Goal: Task Accomplishment & Management: Use online tool/utility

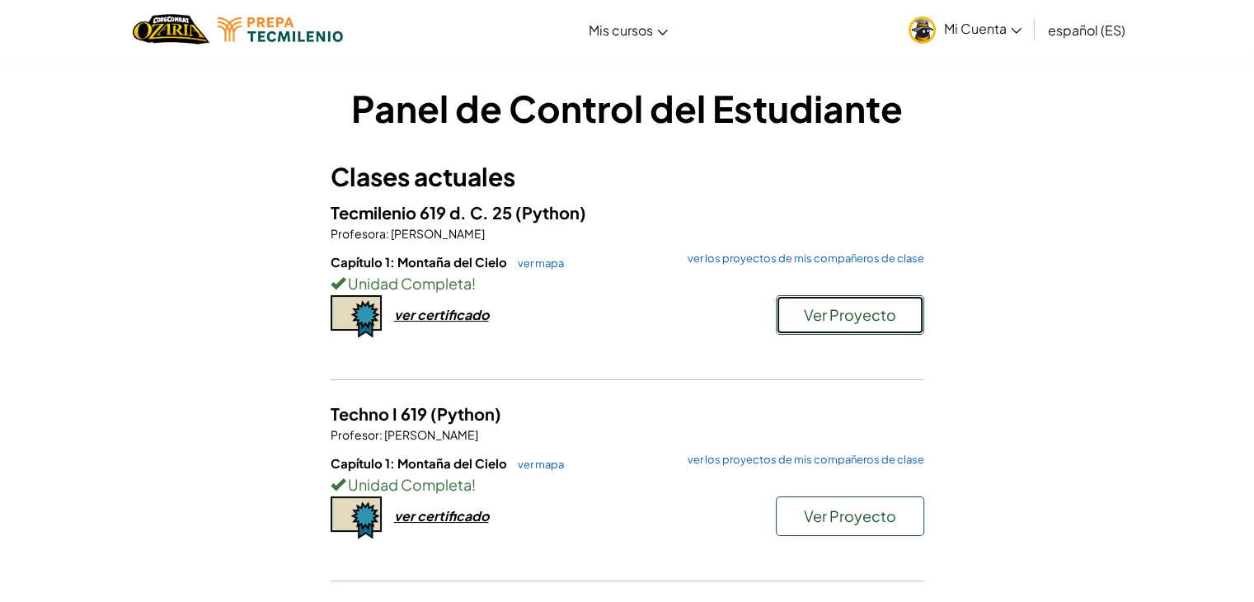
click at [815, 316] on font "Ver Proyecto" at bounding box center [850, 314] width 92 height 19
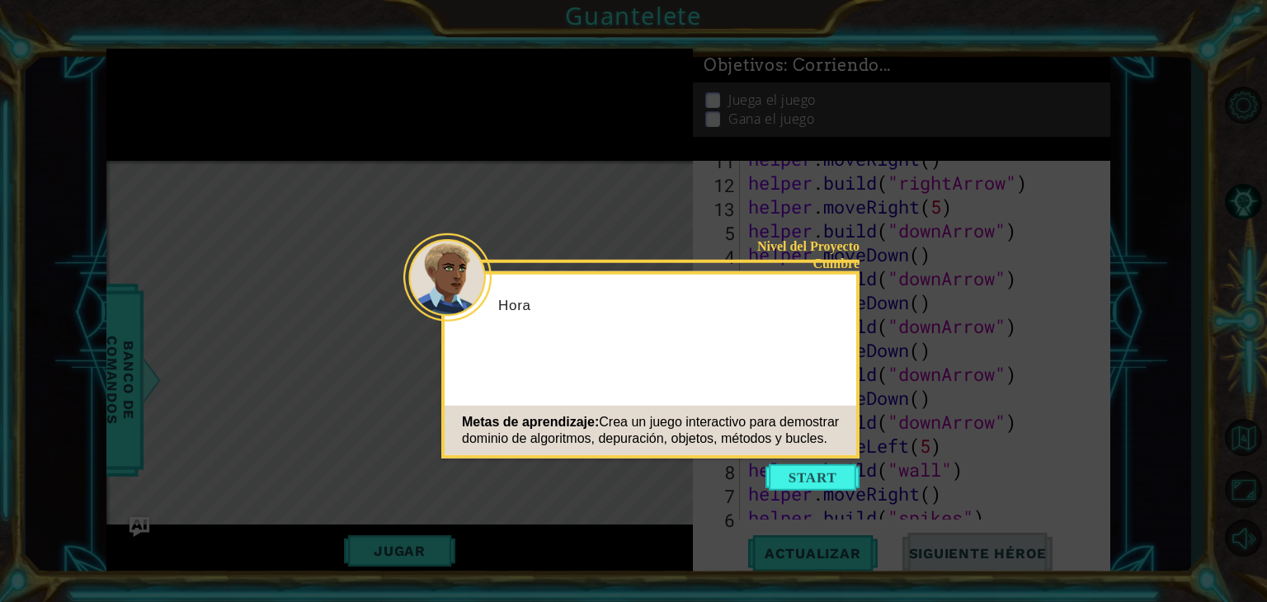
scroll to position [406, 0]
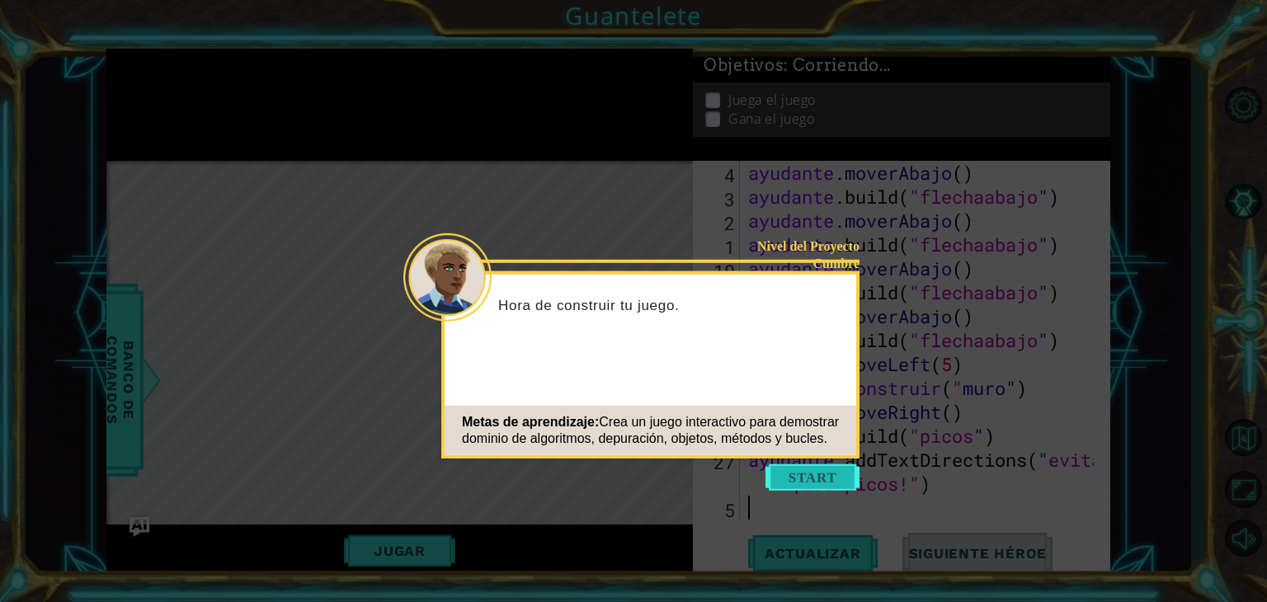
click at [794, 482] on button "Comenzar" at bounding box center [812, 477] width 94 height 26
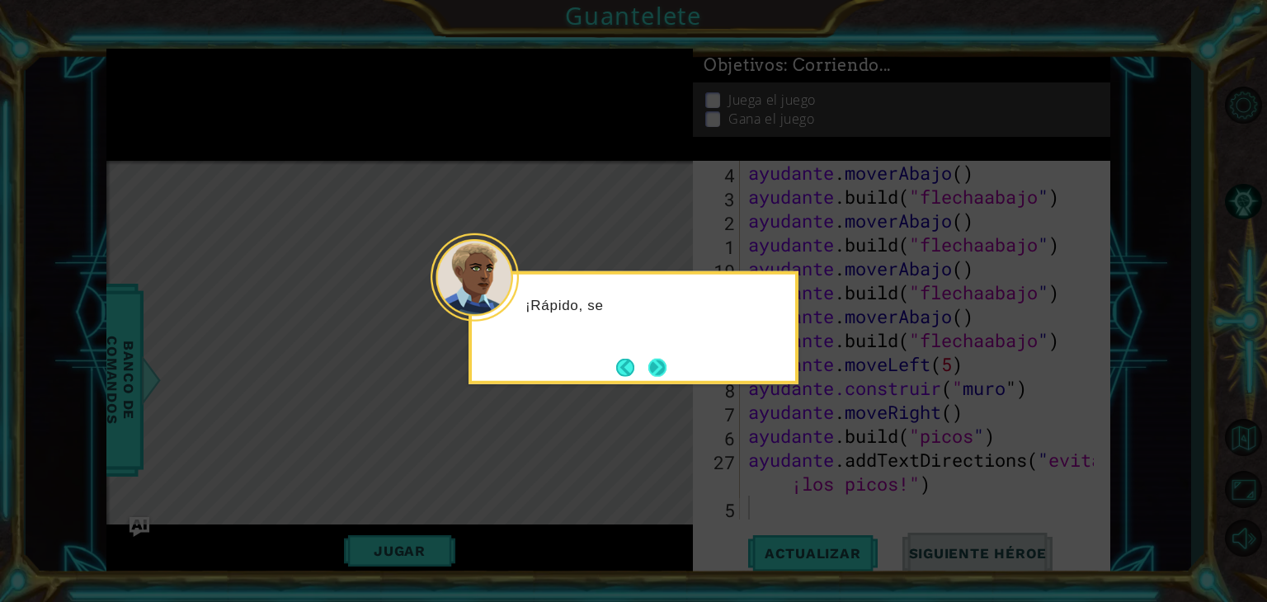
click at [661, 362] on button "Próximo" at bounding box center [657, 367] width 18 height 18
click at [661, 362] on button "Next" at bounding box center [657, 367] width 18 height 18
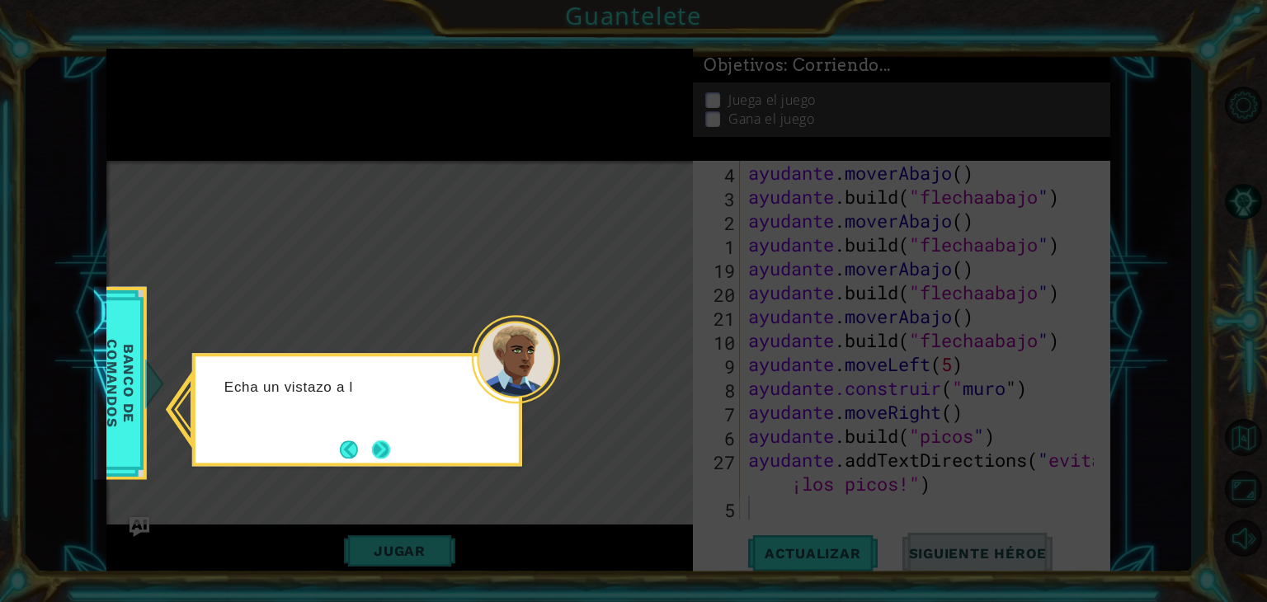
click at [383, 456] on button "Próximo" at bounding box center [381, 449] width 18 height 18
click at [383, 456] on div "Mapa de niveles" at bounding box center [487, 404] width 762 height 486
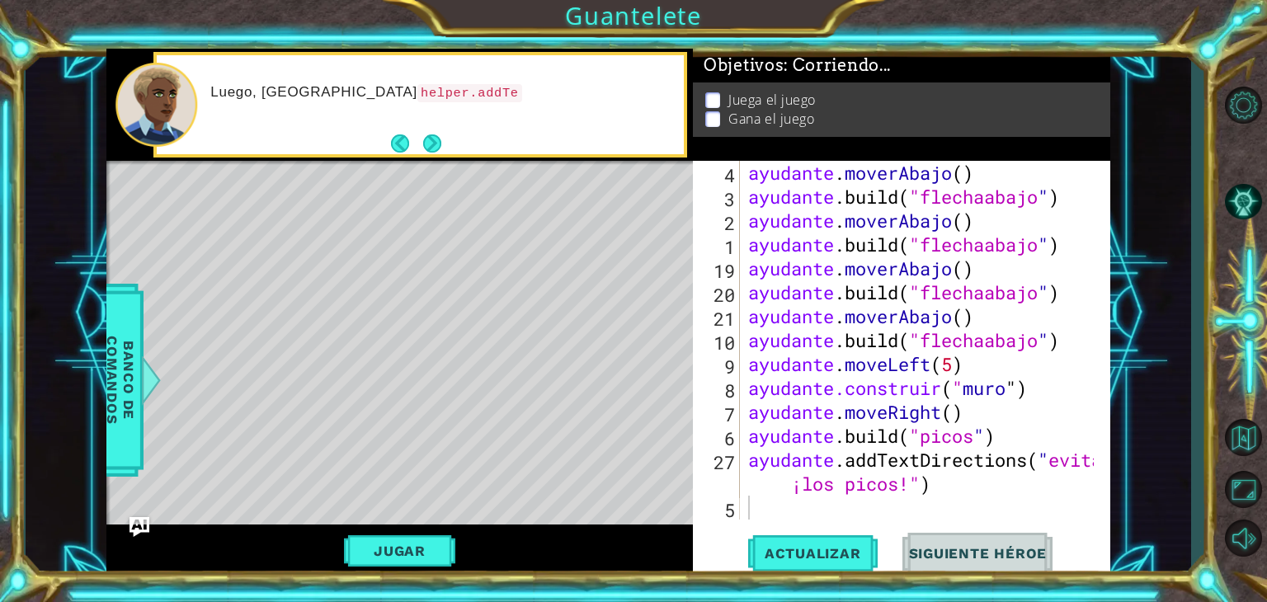
click at [448, 140] on div "Luego, [GEOGRAPHIC_DATA] helper.addTe" at bounding box center [420, 105] width 527 height 100
click at [448, 140] on div "Luego, [GEOGRAPHIC_DATA] helper.addTextDirec" at bounding box center [420, 105] width 527 height 100
click at [447, 140] on div "Luego, [GEOGRAPHIC_DATA] helper.addTextDirections()" at bounding box center [420, 105] width 527 height 100
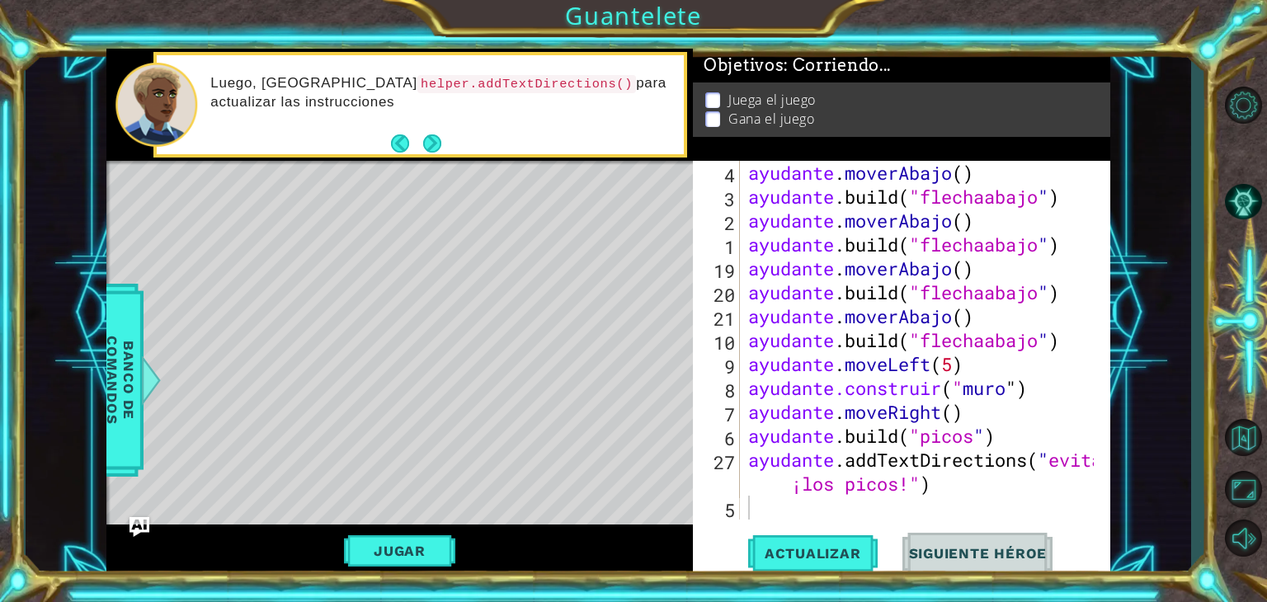
click at [435, 141] on button "Próximo" at bounding box center [432, 143] width 18 height 18
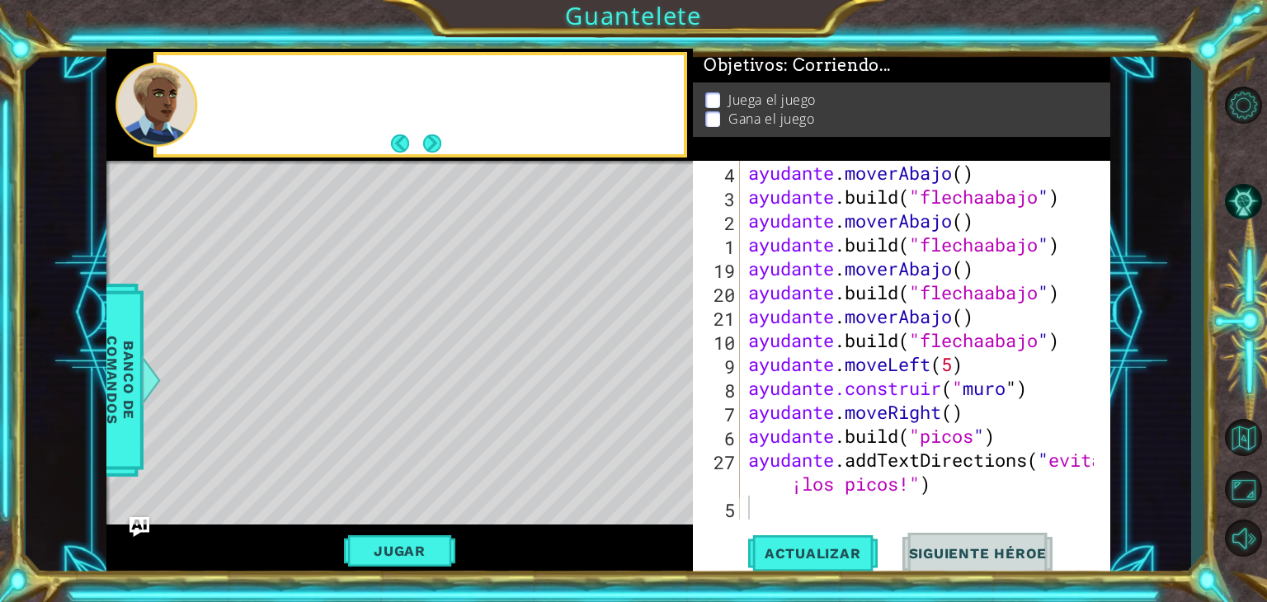
click at [435, 141] on button "Next" at bounding box center [432, 143] width 18 height 18
drag, startPoint x: 464, startPoint y: 207, endPoint x: 445, endPoint y: 235, distance: 33.9
click at [462, 213] on div "Mapa de niveles" at bounding box center [487, 404] width 762 height 486
click at [607, 268] on div "Mapa de niveles" at bounding box center [487, 404] width 762 height 486
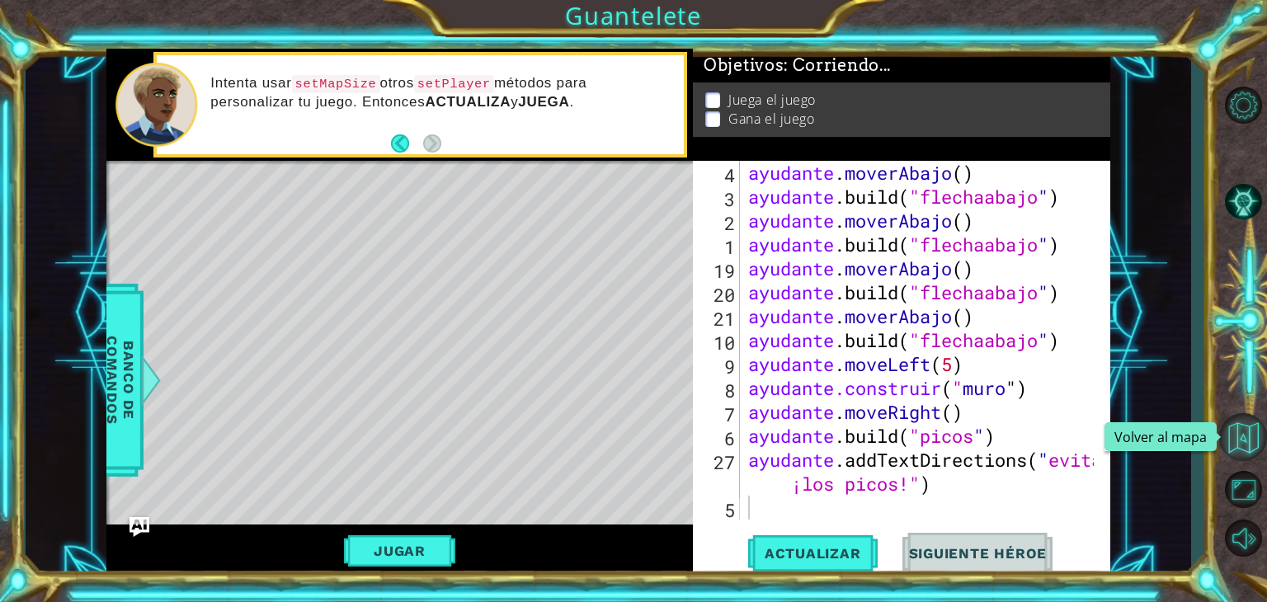
click at [1230, 432] on button "Volver al mapa" at bounding box center [1243, 437] width 48 height 48
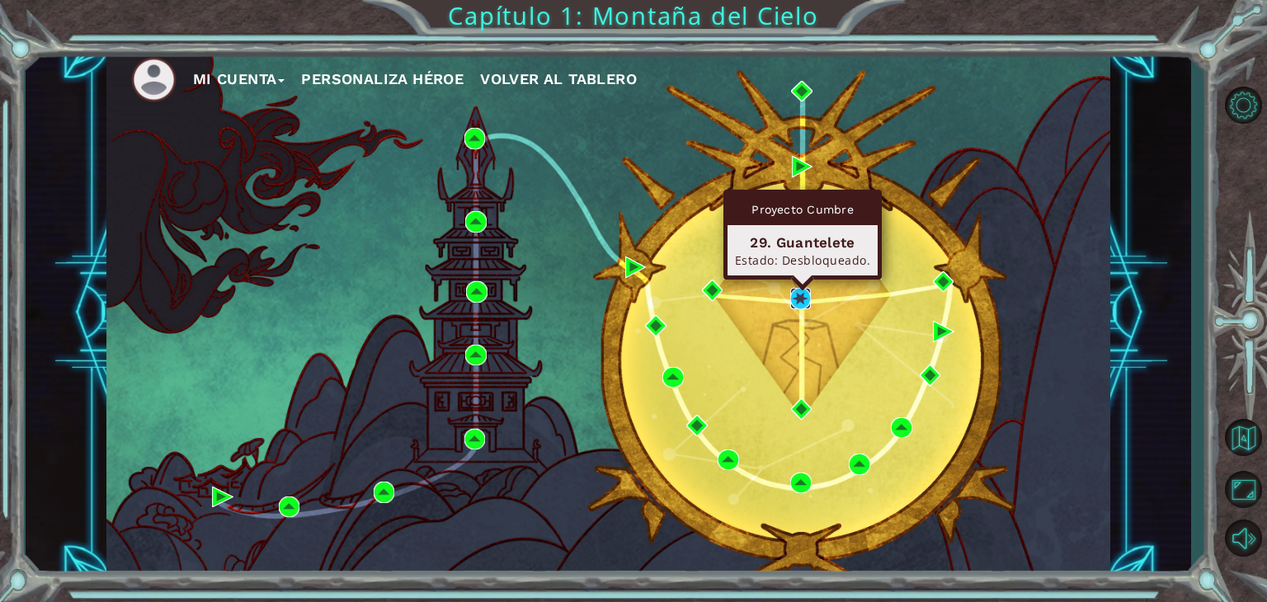
click at [794, 291] on img at bounding box center [800, 298] width 21 height 21
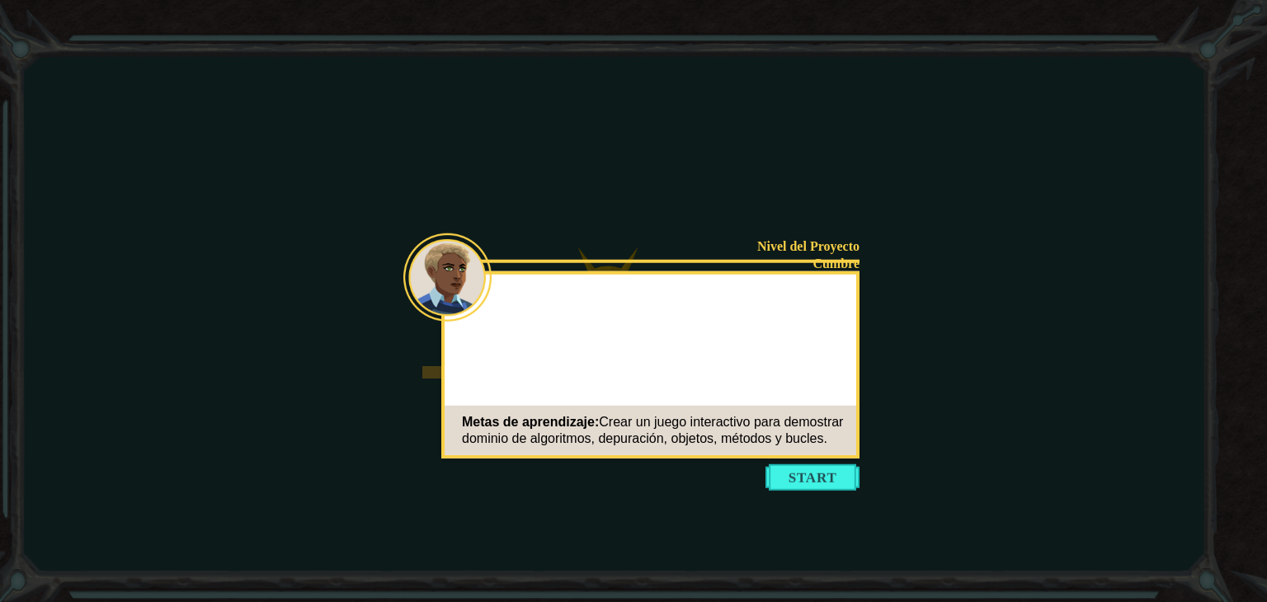
click at [794, 472] on button "Start" at bounding box center [812, 477] width 94 height 26
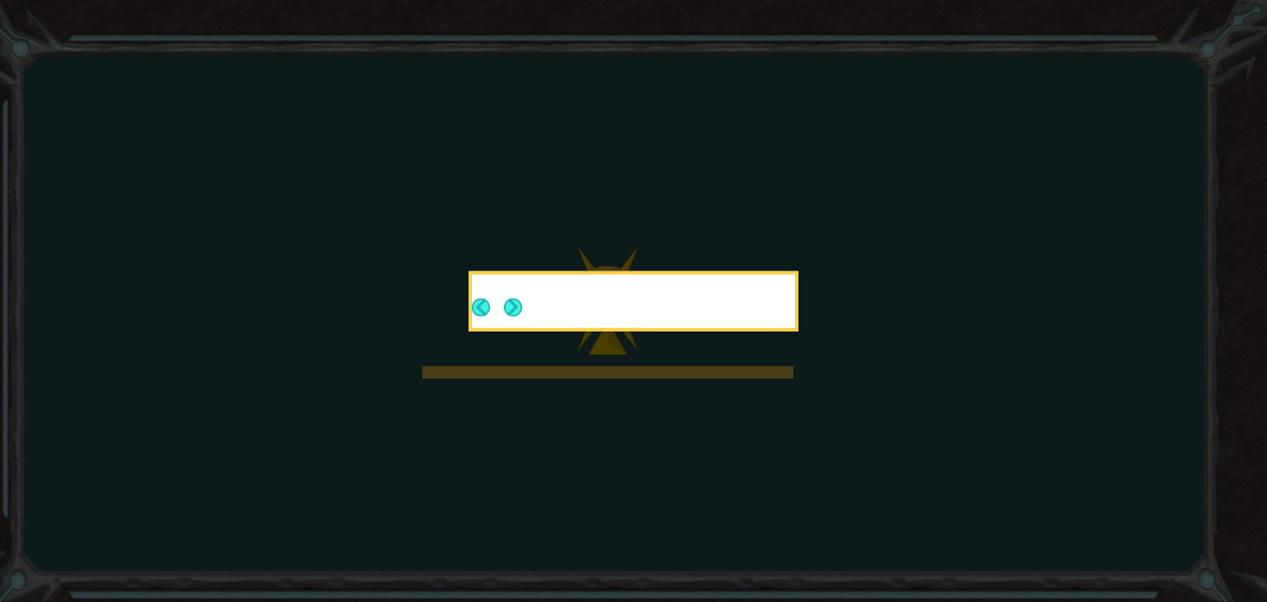
click at [804, 477] on icon at bounding box center [633, 301] width 1267 height 602
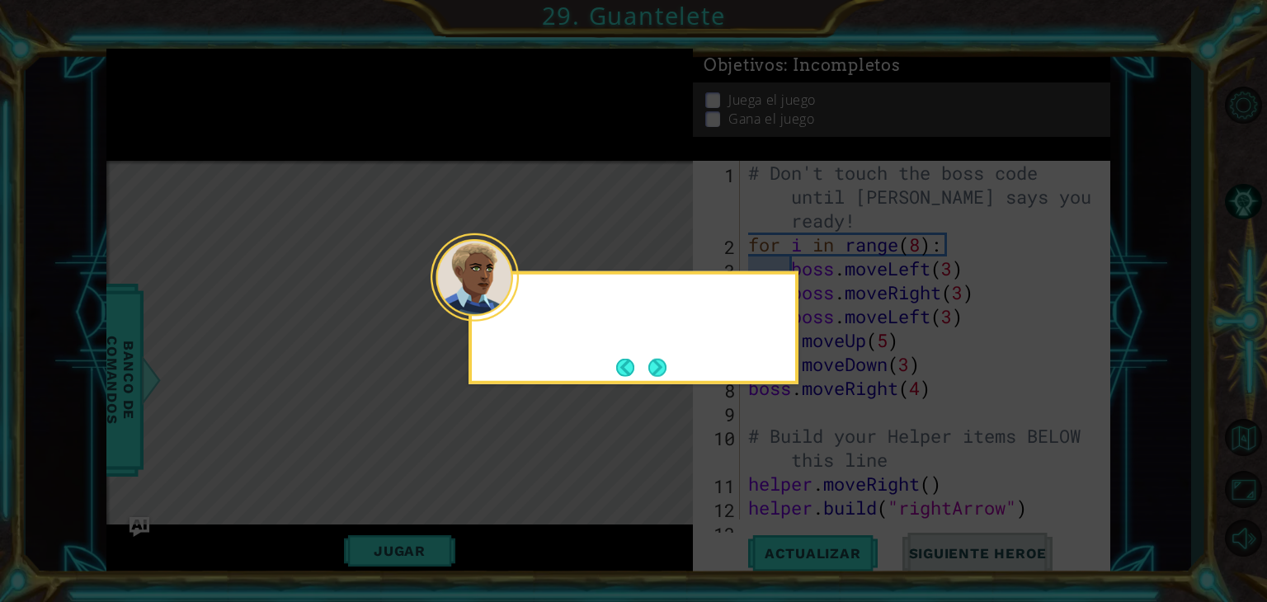
click at [528, 290] on div at bounding box center [633, 303] width 323 height 47
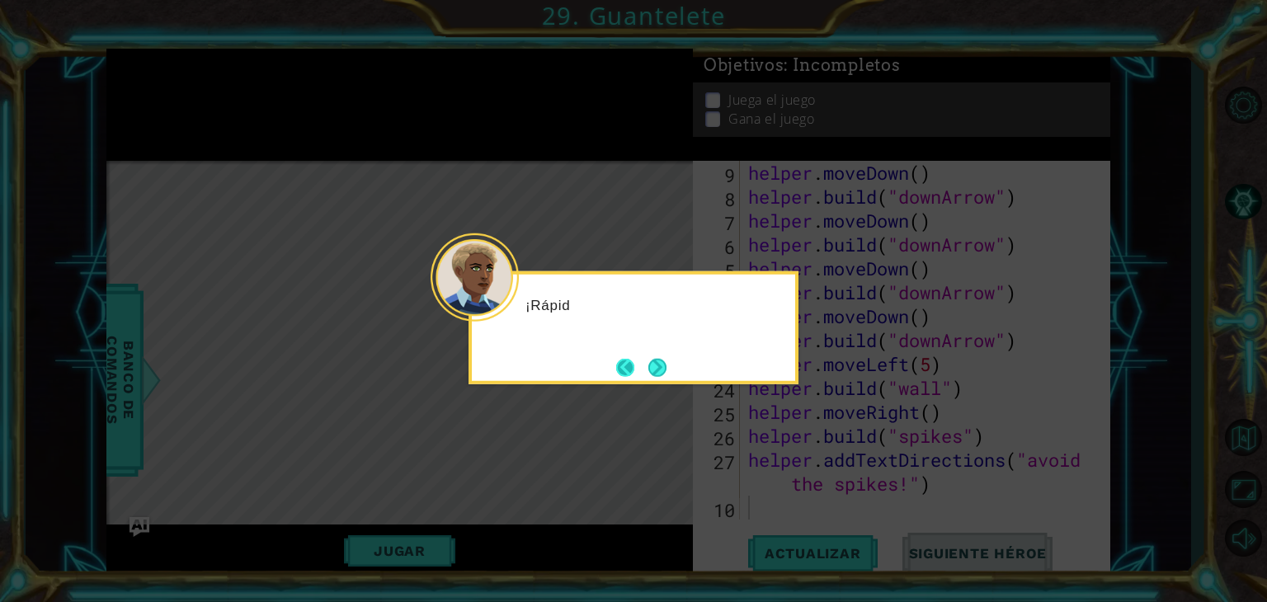
scroll to position [406, 0]
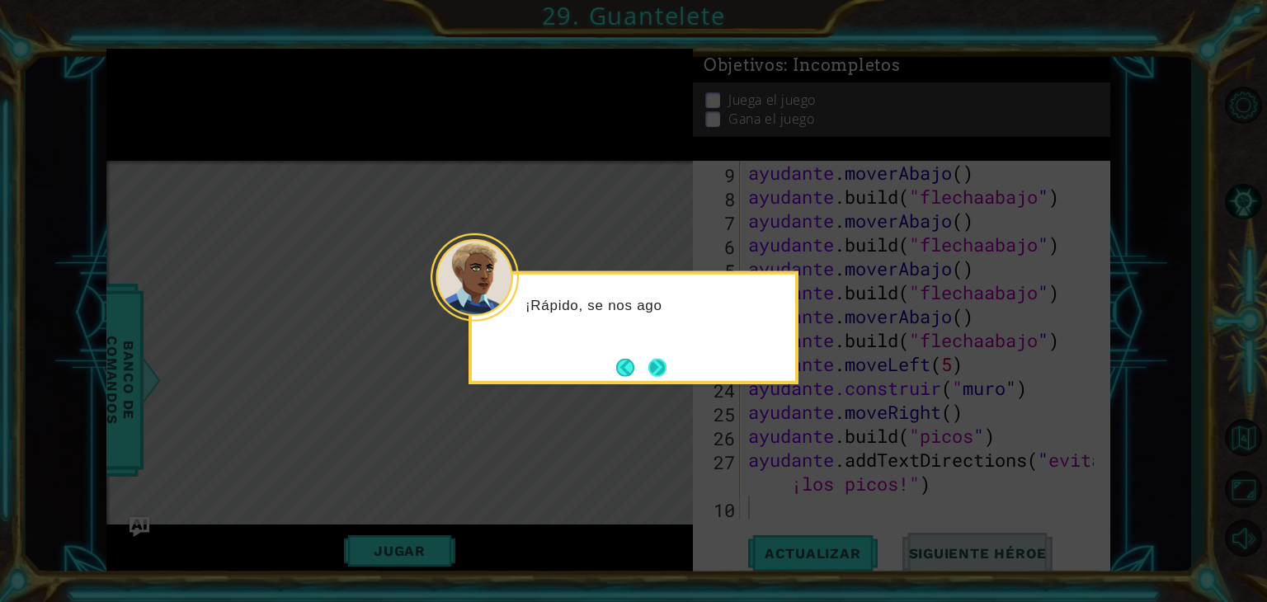
click at [661, 358] on button "Próximo" at bounding box center [657, 367] width 18 height 18
drag, startPoint x: 668, startPoint y: 377, endPoint x: 665, endPoint y: 346, distance: 31.4
click at [666, 346] on div "El último paso" at bounding box center [633, 327] width 330 height 113
click at [653, 367] on button "Próximo" at bounding box center [657, 367] width 18 height 18
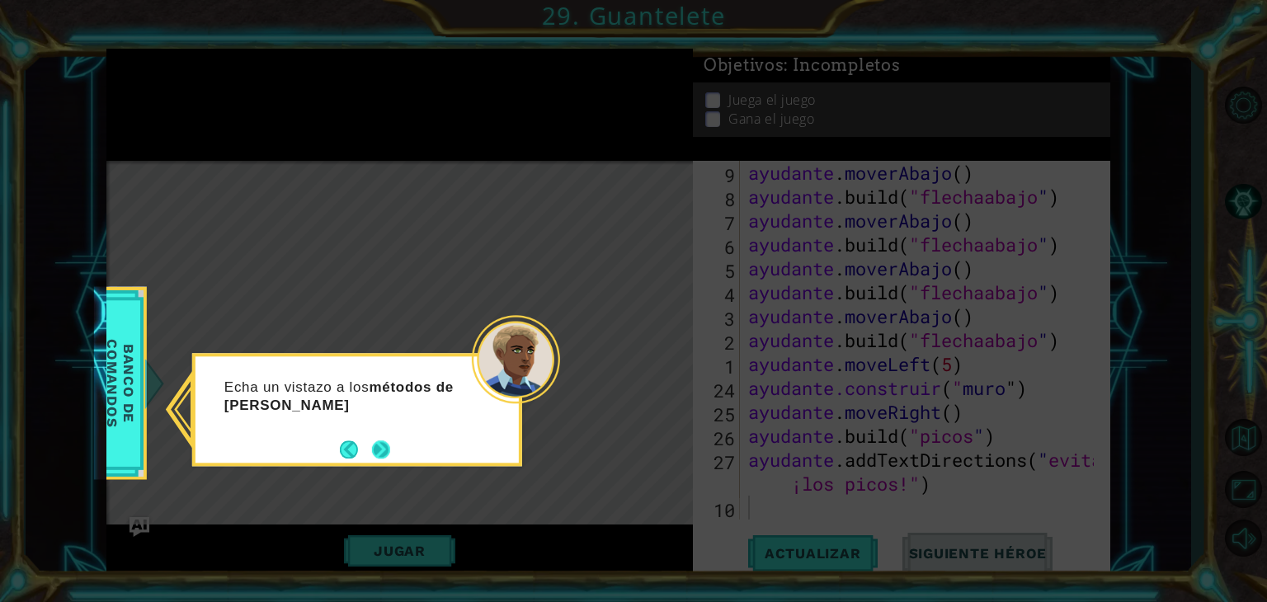
drag, startPoint x: 386, startPoint y: 468, endPoint x: 386, endPoint y: 458, distance: 9.9
click at [393, 463] on body "1 [DEMOGRAPHIC_DATA] XXXXXXXXXXXXXXXXXXXXXXXXXXXXXXXXXXXXXXXXXXXXXXXXXXXXXXXXXX…" at bounding box center [633, 301] width 1267 height 602
click at [376, 458] on button "Próximo" at bounding box center [381, 449] width 18 height 18
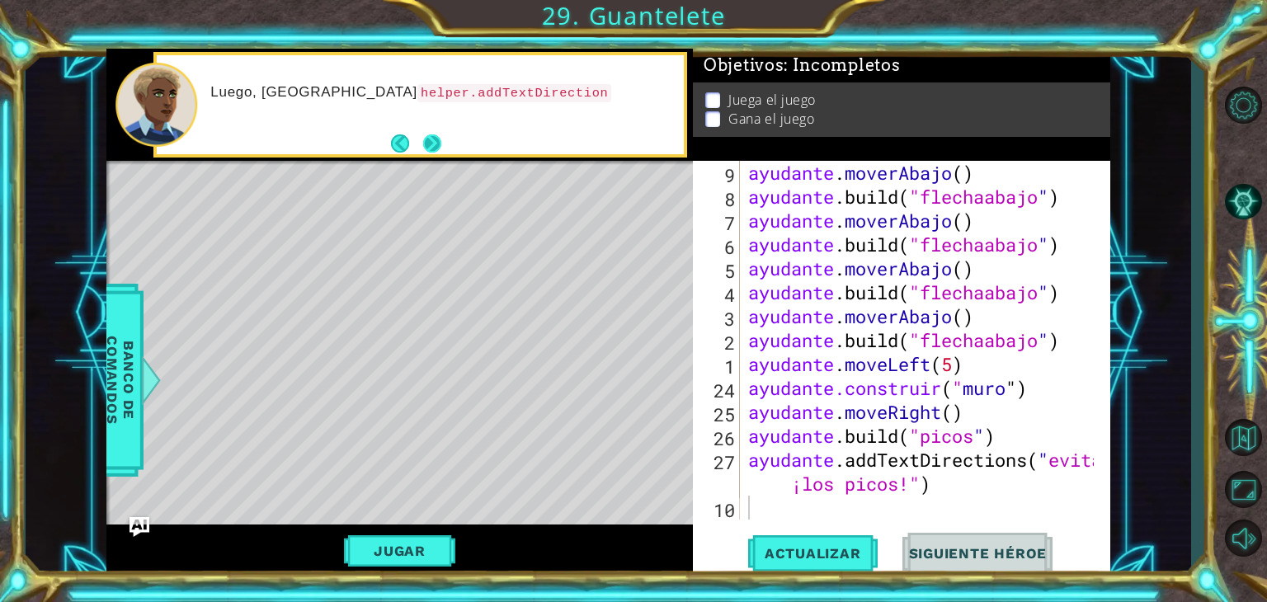
click at [441, 141] on button "Próximo" at bounding box center [432, 143] width 18 height 18
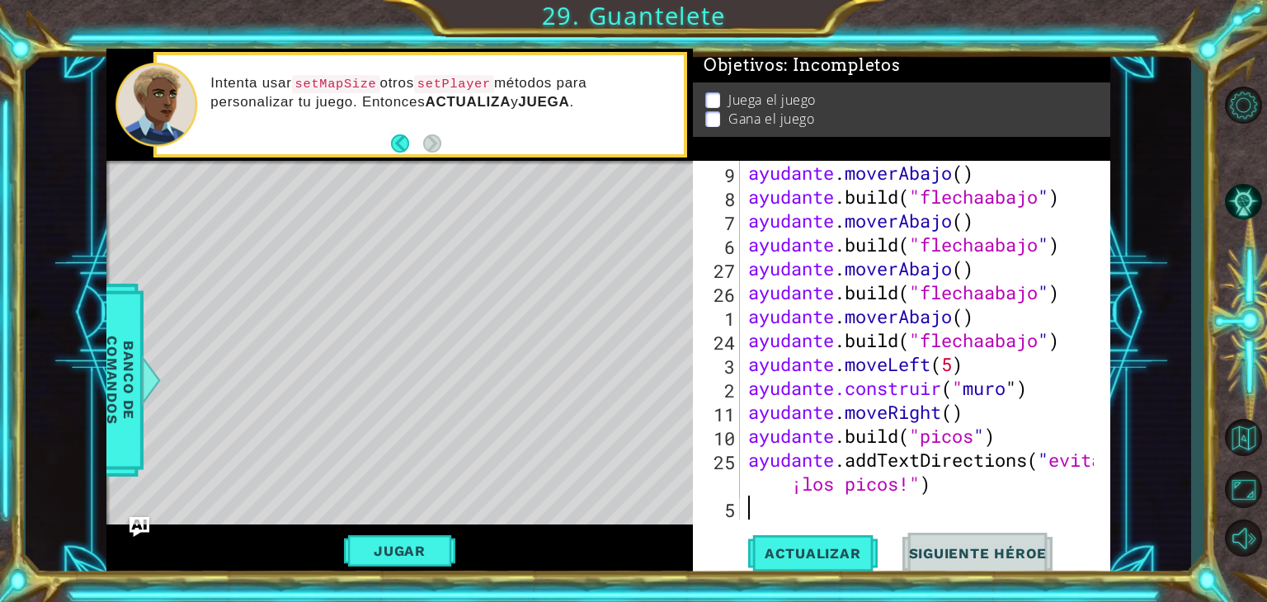
click at [1015, 551] on font "Siguiente héroe" at bounding box center [978, 553] width 139 height 16
click at [999, 554] on font "Siguiente héroe" at bounding box center [978, 553] width 139 height 16
click at [799, 550] on font "Actualizar" at bounding box center [812, 553] width 96 height 16
click at [803, 555] on font "Actualizar" at bounding box center [812, 553] width 96 height 16
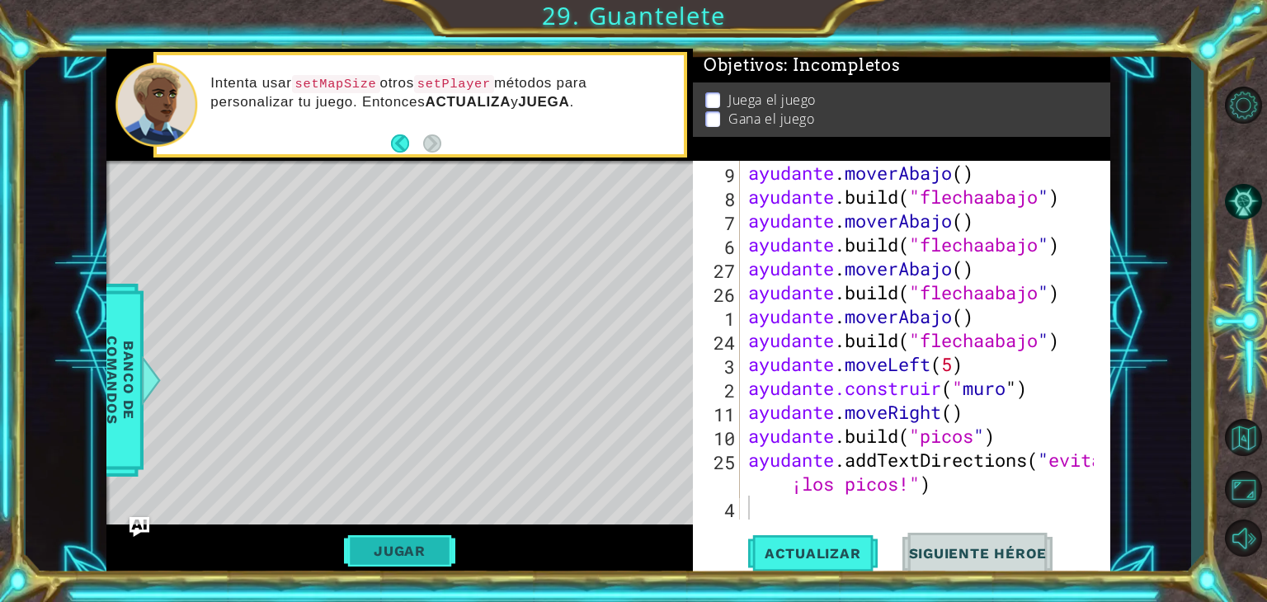
click at [408, 550] on font "Jugar" at bounding box center [400, 551] width 52 height 16
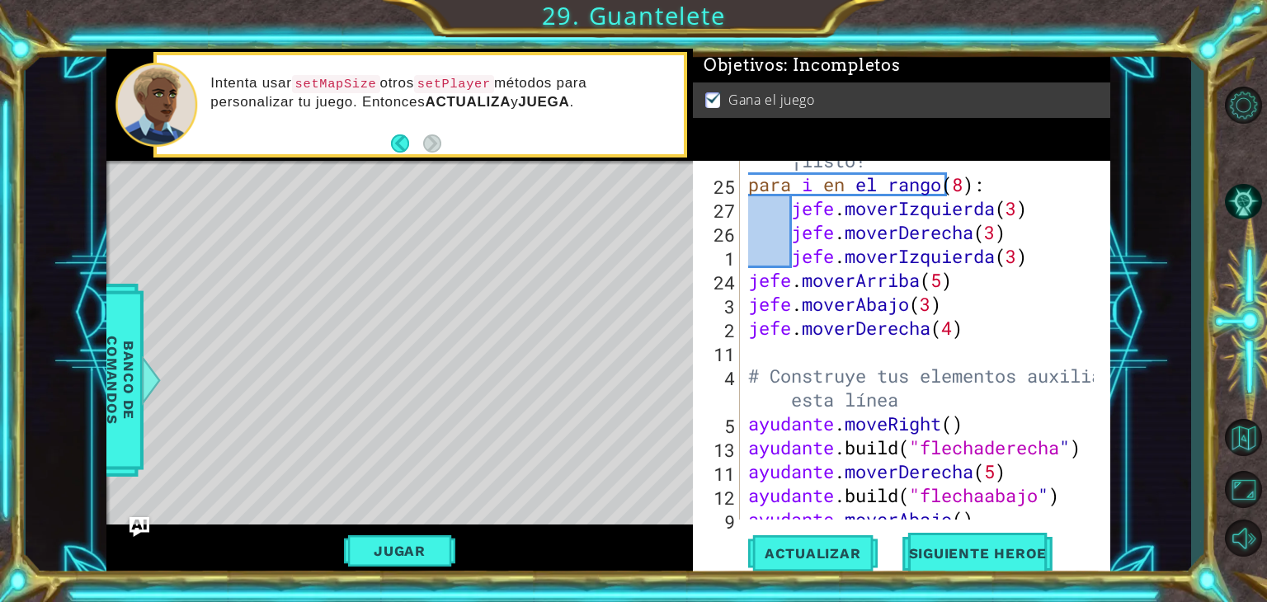
scroll to position [0, 0]
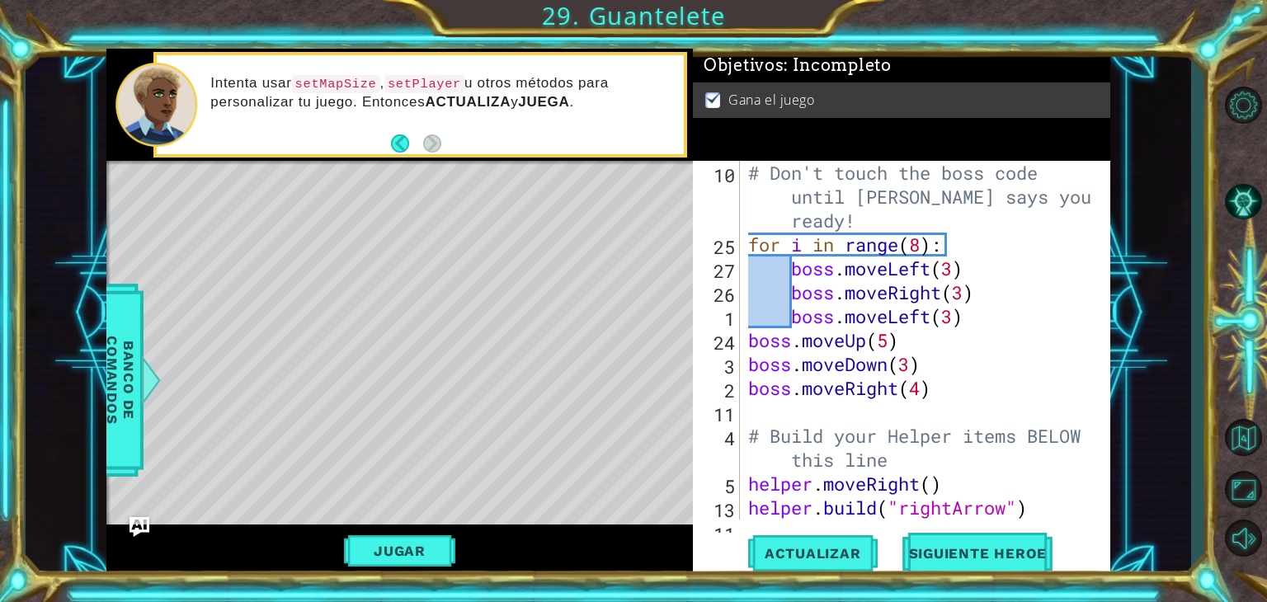
click at [1205, 68] on div "1 ההההההההההההההההההההההההההההההההההההההההההההההההההההההההההההההההההההההההההההה…" at bounding box center [633, 301] width 1267 height 602
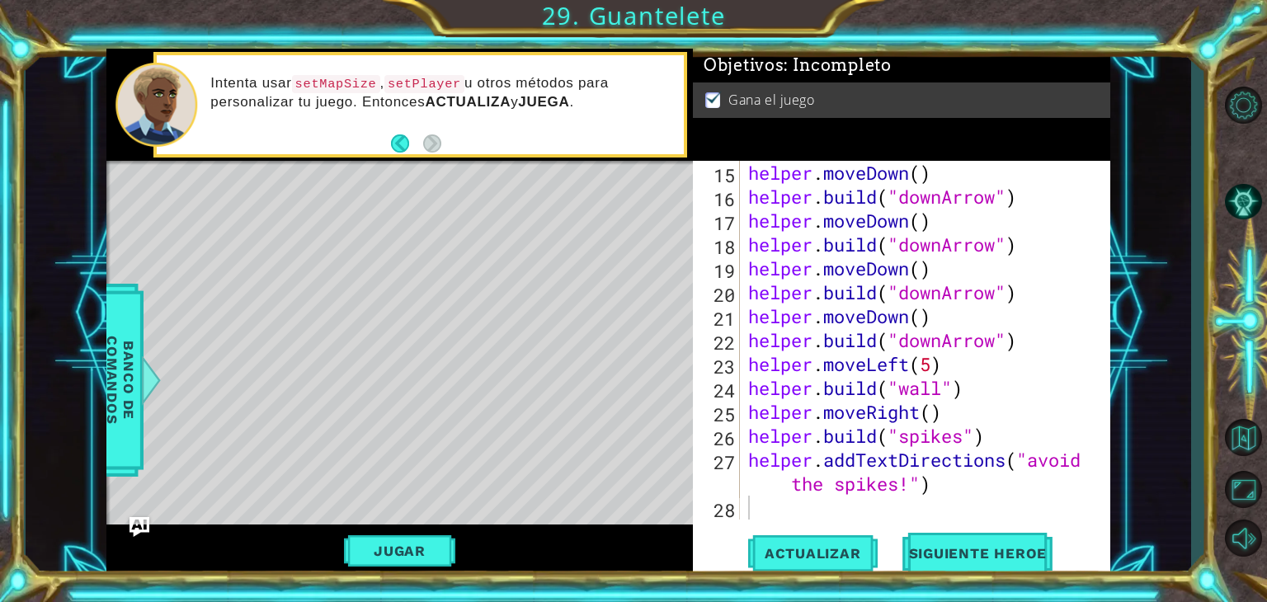
scroll to position [406, 0]
click at [717, 95] on img at bounding box center [713, 97] width 16 height 13
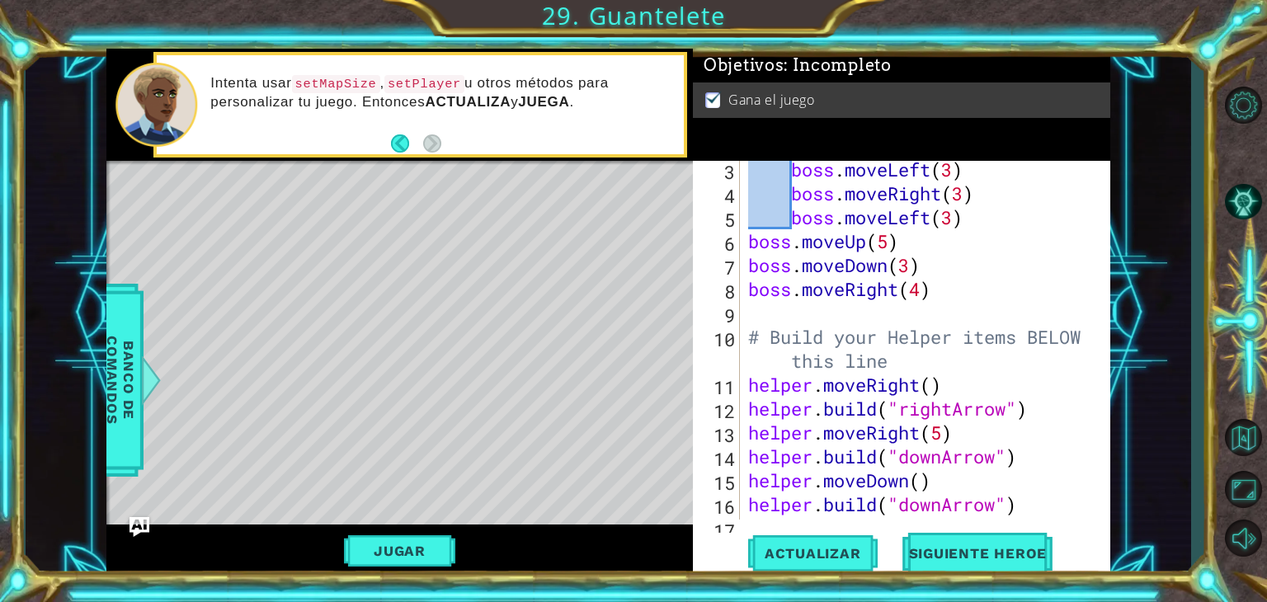
scroll to position [346, 0]
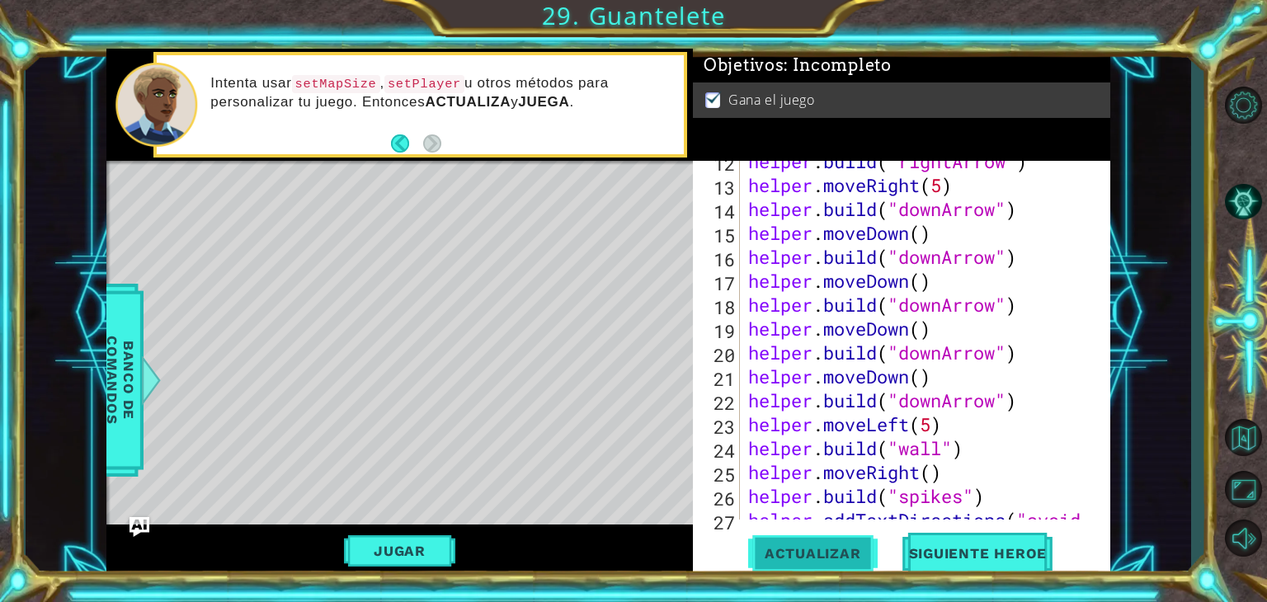
click at [778, 550] on span "Actualizar" at bounding box center [812, 553] width 129 height 16
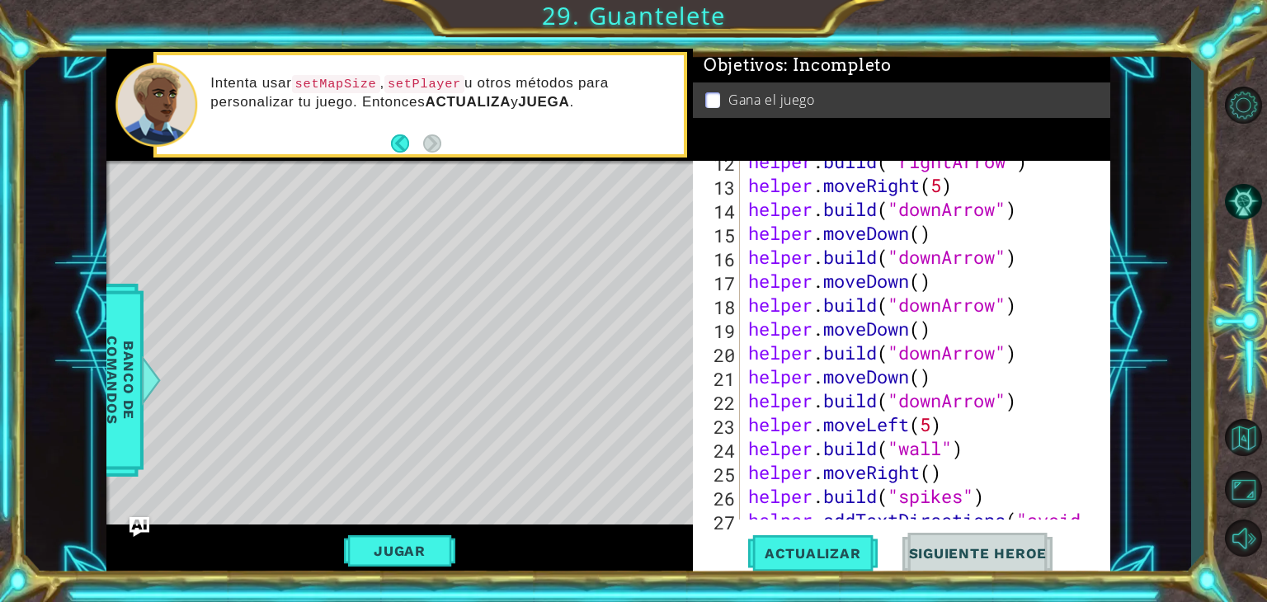
scroll to position [406, 0]
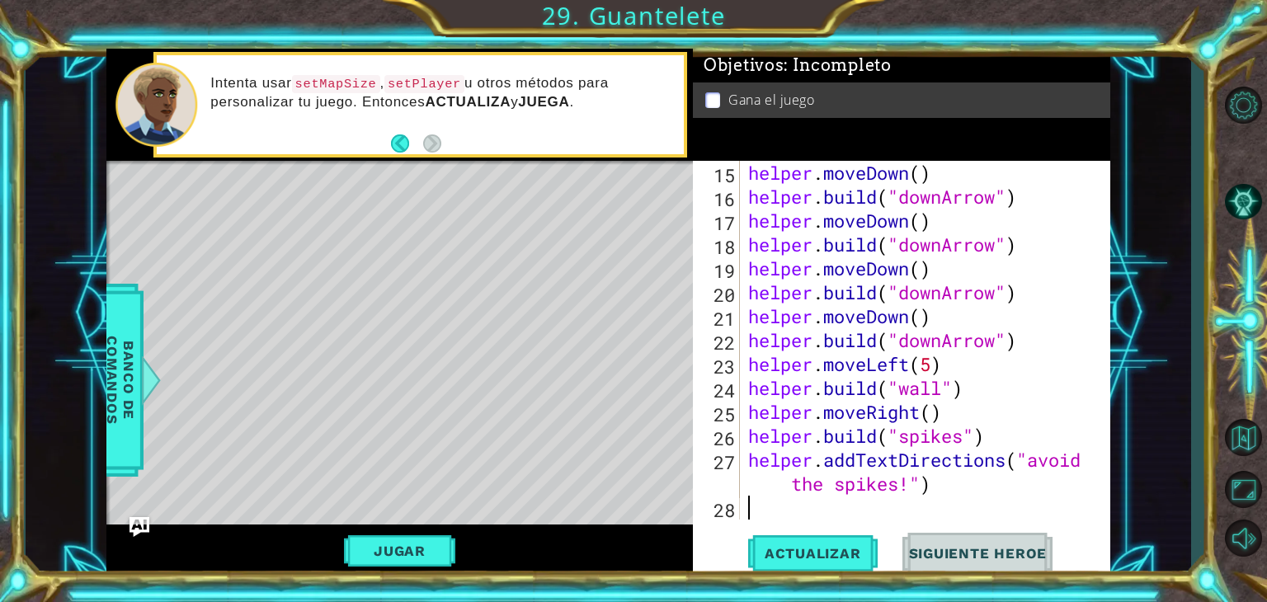
click at [976, 553] on span "Siguiente Heroe" at bounding box center [978, 553] width 172 height 16
click at [412, 558] on button "Jugar" at bounding box center [399, 550] width 111 height 31
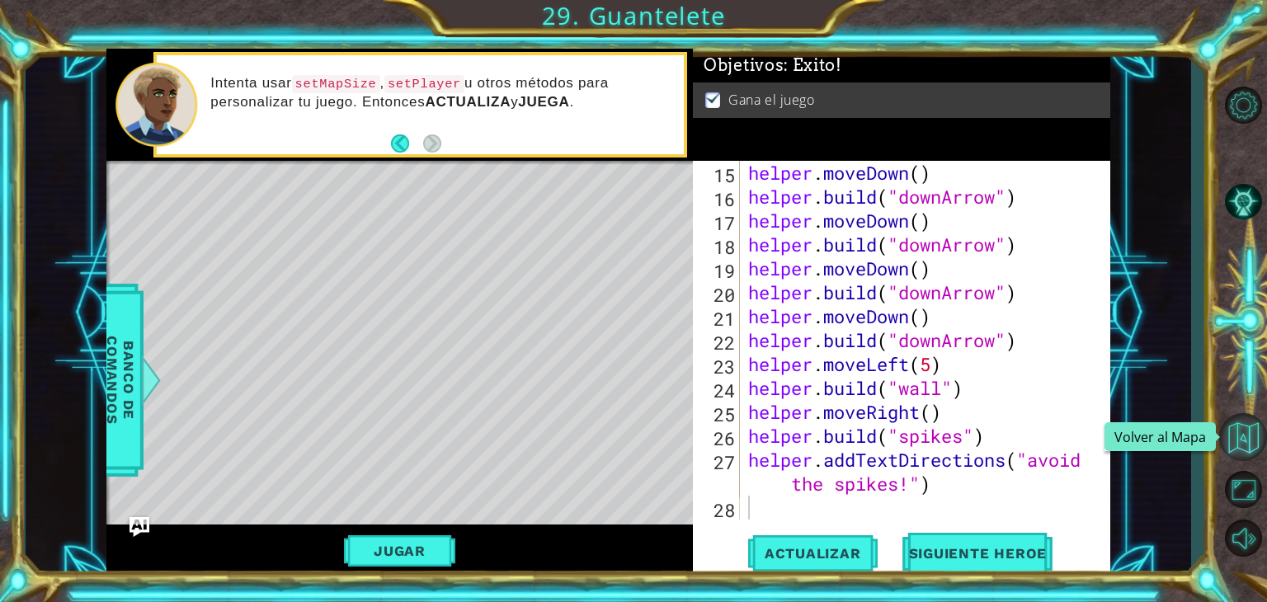
click at [1253, 454] on button "Volver al Mapa" at bounding box center [1243, 437] width 48 height 48
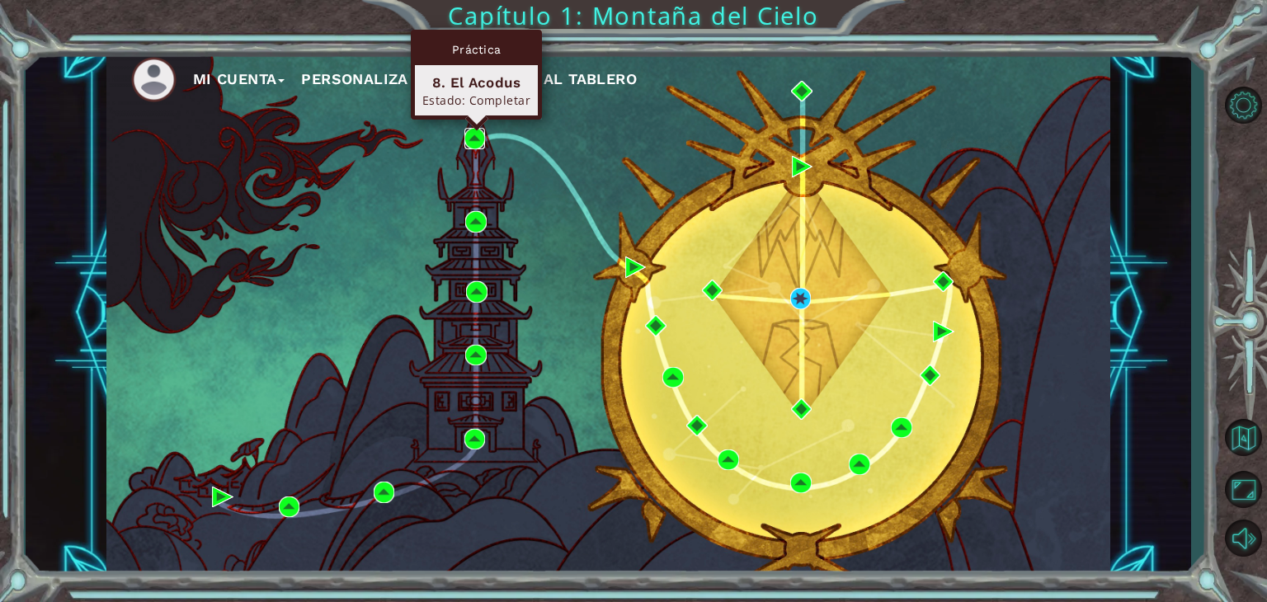
click at [468, 138] on img at bounding box center [474, 138] width 21 height 21
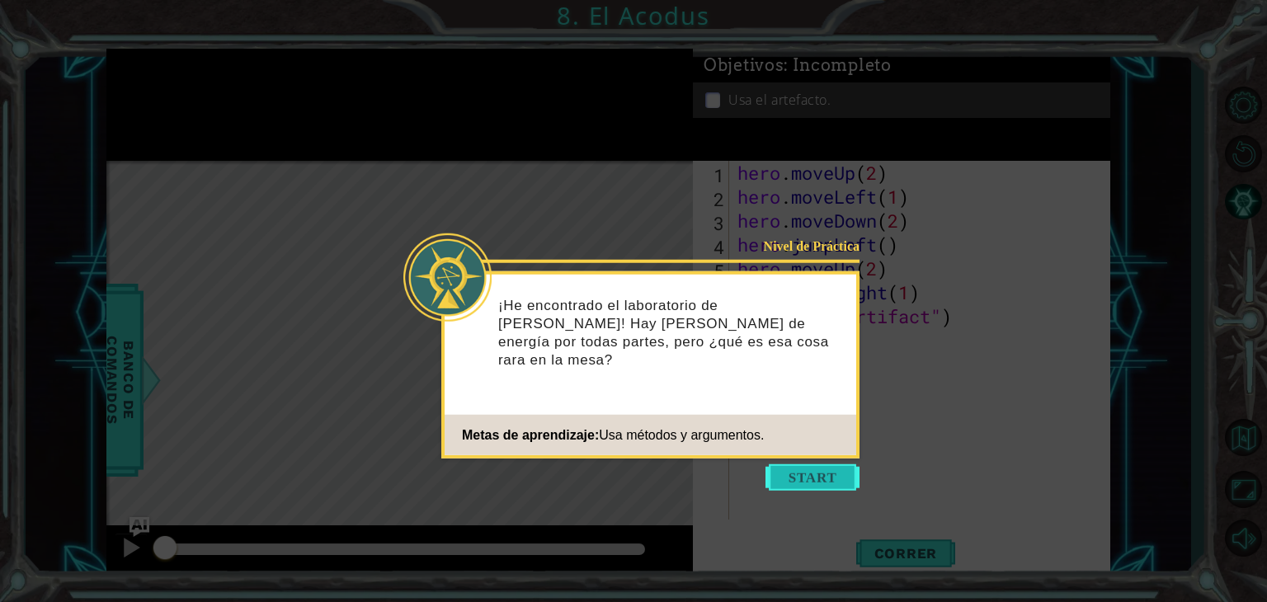
click at [817, 476] on button "Start" at bounding box center [812, 477] width 94 height 26
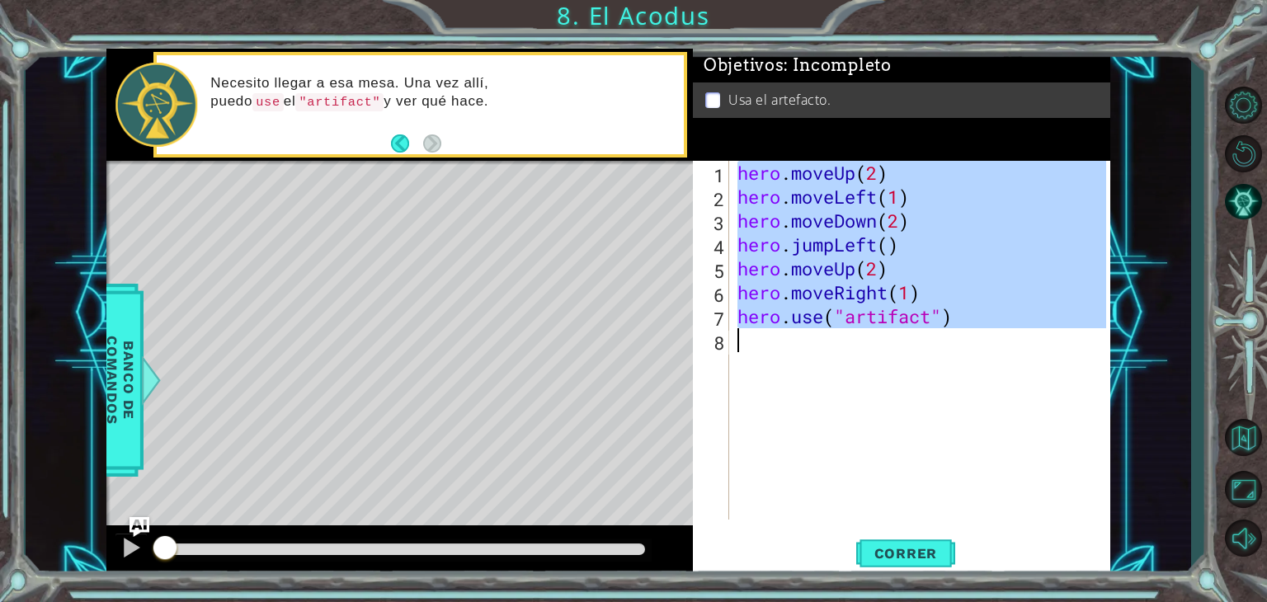
drag, startPoint x: 741, startPoint y: 172, endPoint x: 1002, endPoint y: 336, distance: 309.1
click at [1002, 336] on div "hero . moveUp ( 2 ) hero . moveLeft ( 1 ) hero . moveDown ( 2 ) hero . jumpLeft…" at bounding box center [924, 364] width 380 height 407
type textarea "hero.use("artifact")"
drag, startPoint x: 838, startPoint y: 242, endPoint x: 544, endPoint y: 209, distance: 295.3
drag, startPoint x: 544, startPoint y: 209, endPoint x: 920, endPoint y: 192, distance: 376.4
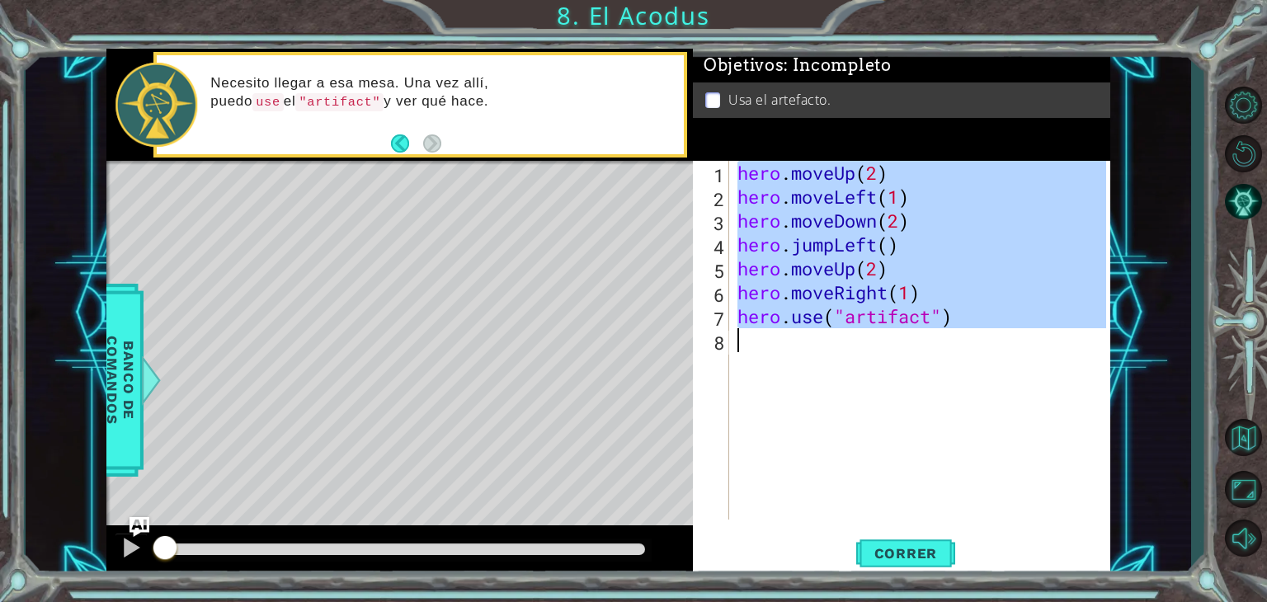
drag, startPoint x: 920, startPoint y: 192, endPoint x: 811, endPoint y: 201, distance: 109.2
drag, startPoint x: 856, startPoint y: 59, endPoint x: 716, endPoint y: 10, distance: 148.4
click at [844, 56] on span ": Incompleto" at bounding box center [836, 65] width 107 height 20
drag, startPoint x: 716, startPoint y: 10, endPoint x: 584, endPoint y: 17, distance: 132.1
click at [584, 16] on div "1 ההההההההההההההההההההההההההההההההההההההההההההההההההההההההההההההההההההההההההההה…" at bounding box center [633, 301] width 1267 height 602
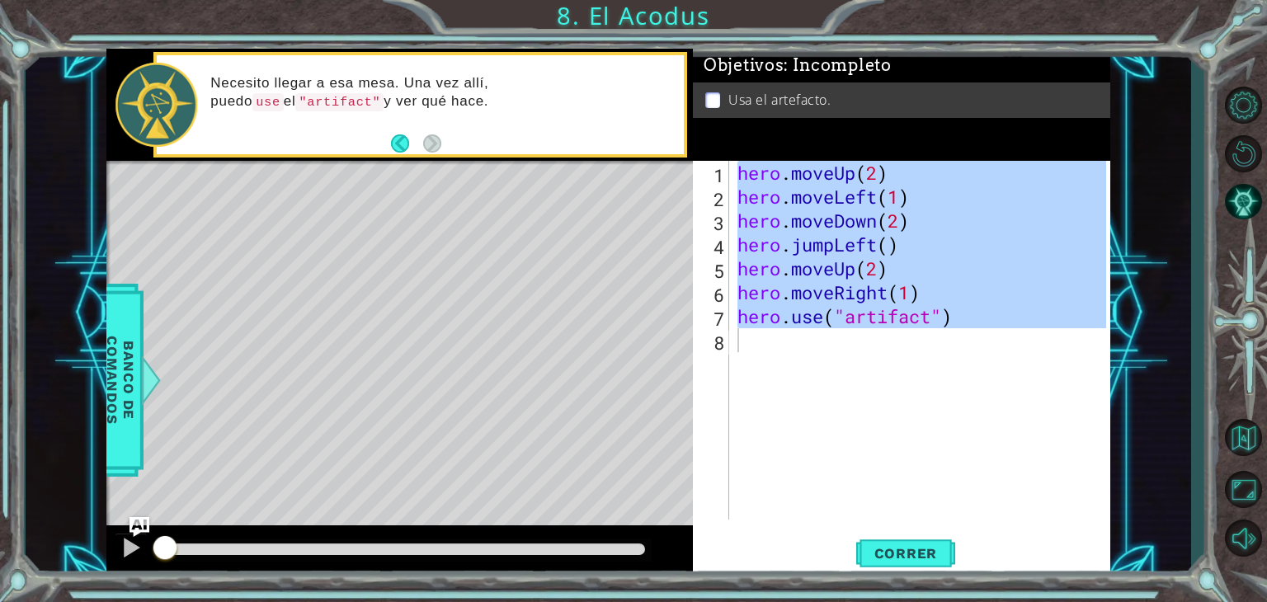
click at [788, 390] on div "hero . moveUp ( 2 ) hero . moveLeft ( 1 ) hero . moveDown ( 2 ) hero . jumpLeft…" at bounding box center [920, 340] width 372 height 359
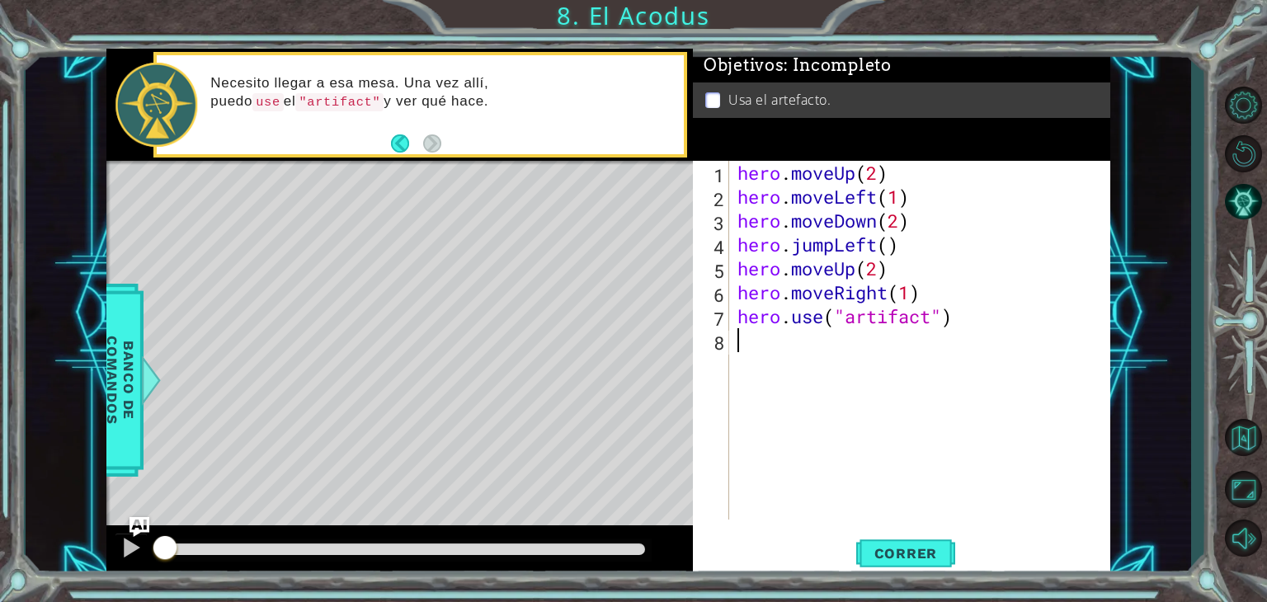
click at [948, 354] on div "hero . moveUp ( 2 ) hero . moveLeft ( 1 ) hero . moveDown ( 2 ) hero . jumpLeft…" at bounding box center [924, 364] width 380 height 407
click at [853, 416] on div "hero . moveUp ( 2 ) hero . moveLeft ( 1 ) hero . moveDown ( 2 ) hero . jumpLeft…" at bounding box center [924, 364] width 380 height 407
click at [681, 300] on div "Level Map" at bounding box center [487, 404] width 762 height 486
click at [1250, 418] on button "Volver al Mapa" at bounding box center [1243, 437] width 48 height 48
